Goal: Task Accomplishment & Management: Manage account settings

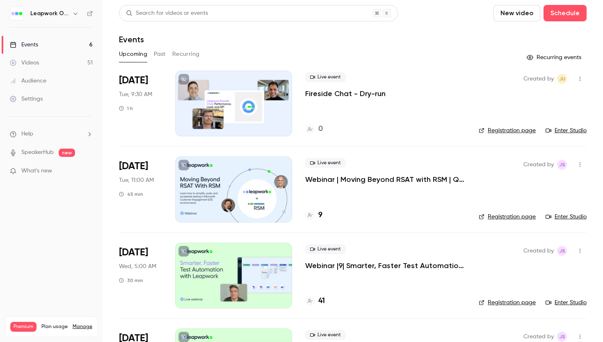
click at [231, 104] on div at bounding box center [233, 104] width 117 height 66
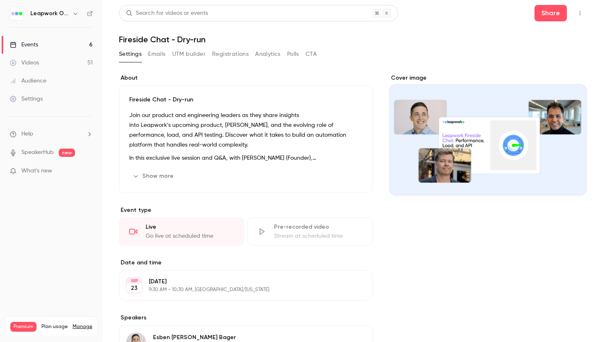
click at [193, 280] on p "[DATE]" at bounding box center [239, 281] width 180 height 8
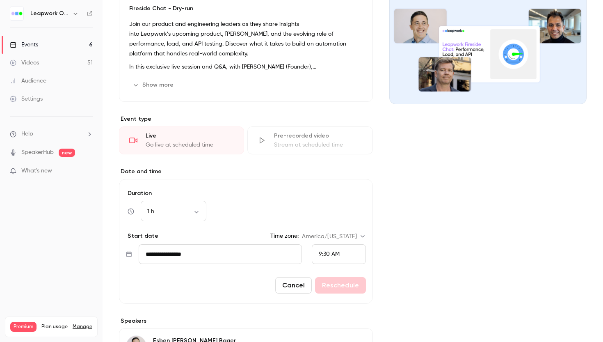
scroll to position [94, 0]
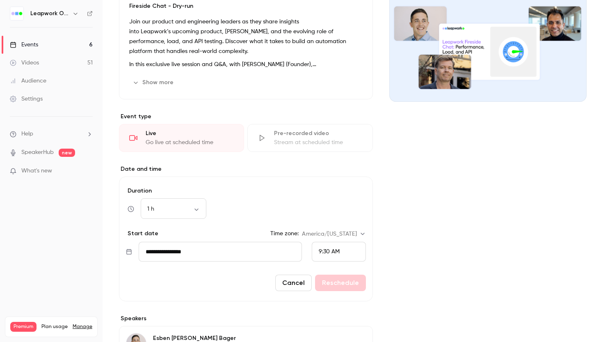
click at [213, 256] on input "**********" at bounding box center [220, 252] width 163 height 20
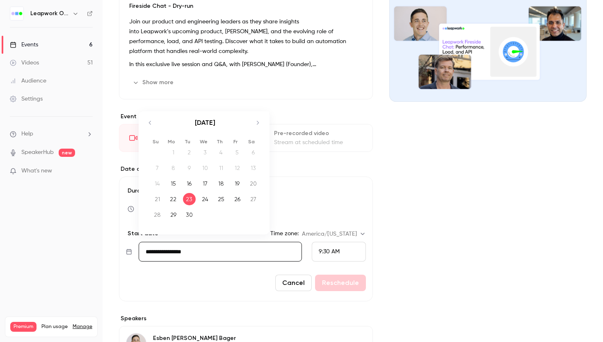
click at [206, 197] on div "24" at bounding box center [205, 199] width 13 height 12
type input "**********"
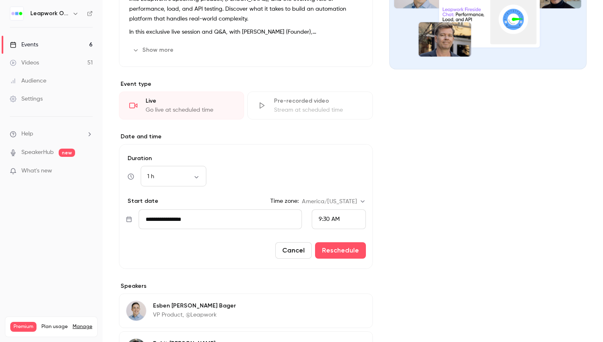
scroll to position [153, 0]
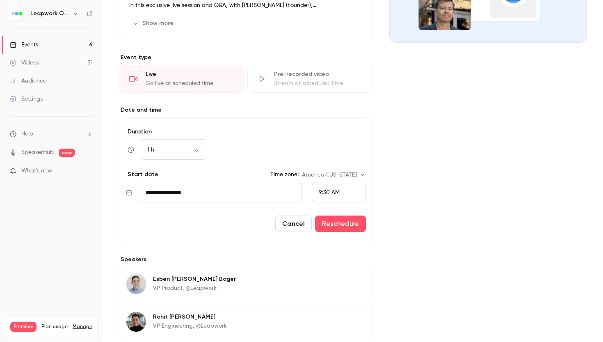
click at [325, 191] on span "9:30 AM" at bounding box center [329, 192] width 21 height 6
click at [327, 153] on div "11:00 AM" at bounding box center [339, 149] width 40 height 9
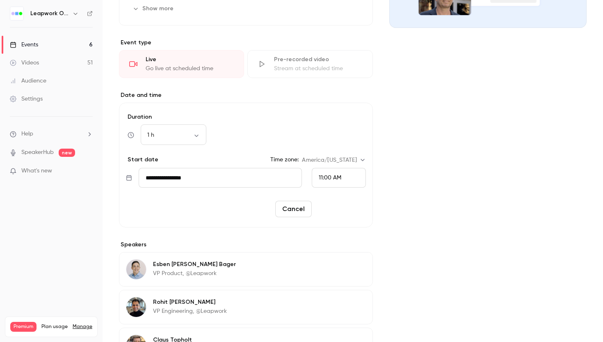
scroll to position [171, 0]
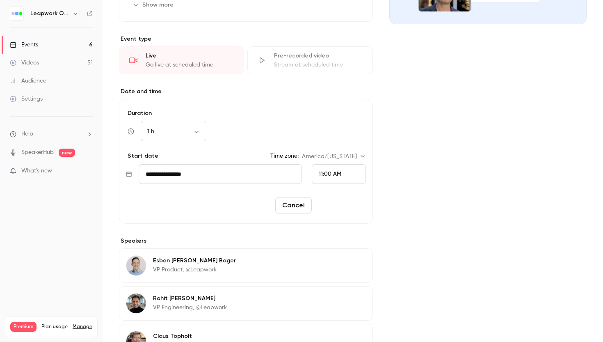
click at [344, 209] on button "Reschedule" at bounding box center [340, 205] width 51 height 16
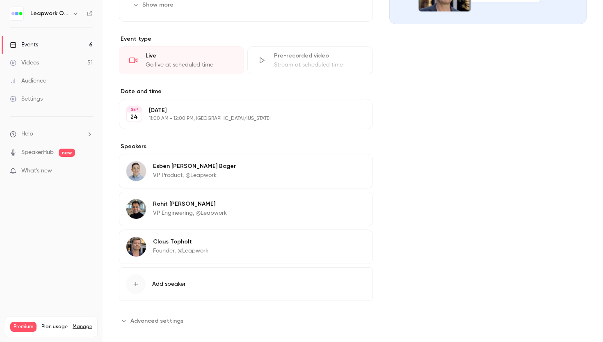
scroll to position [0, 0]
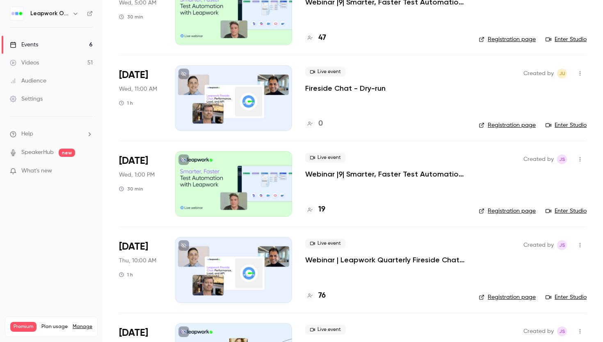
scroll to position [183, 0]
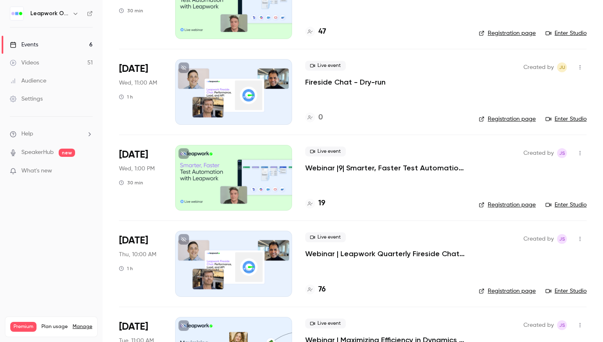
click at [248, 257] on div at bounding box center [233, 264] width 117 height 66
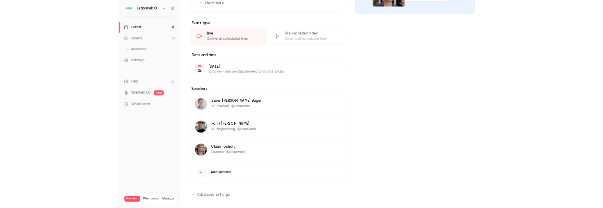
scroll to position [181, 0]
